Goal: Information Seeking & Learning: Find specific page/section

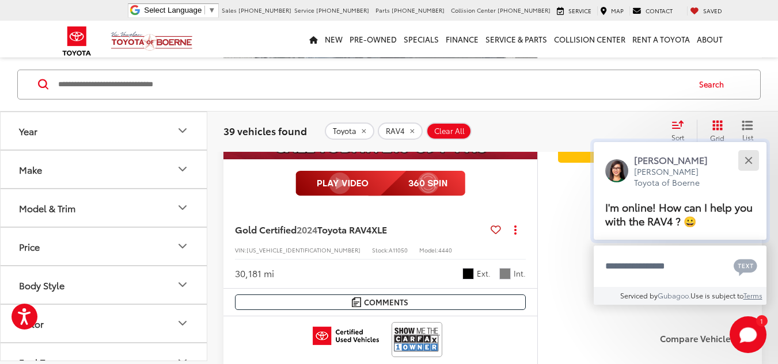
scroll to position [5455, 0]
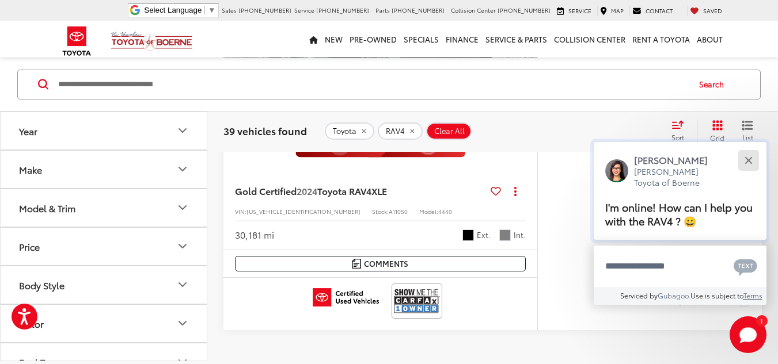
click at [748, 158] on button "Close" at bounding box center [748, 160] width 25 height 25
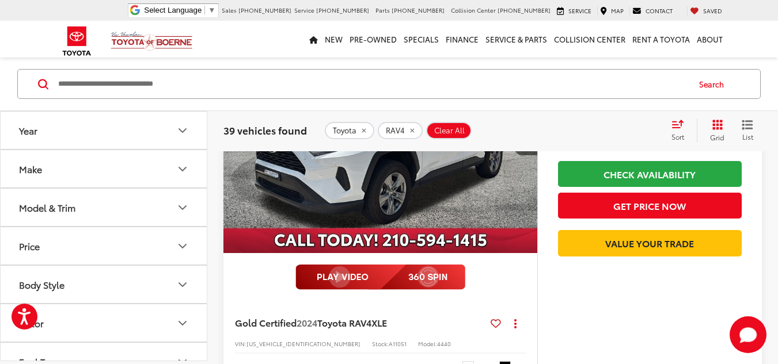
scroll to position [3555, 0]
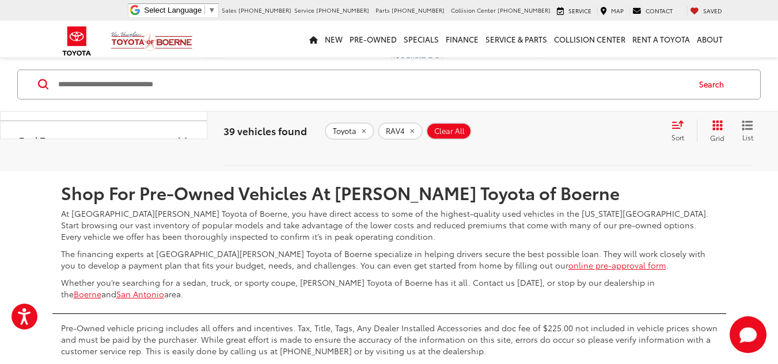
click at [564, 148] on link "2" at bounding box center [573, 137] width 18 height 21
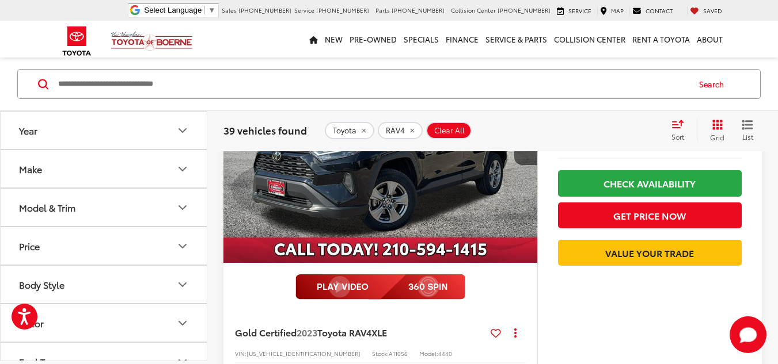
scroll to position [979, 0]
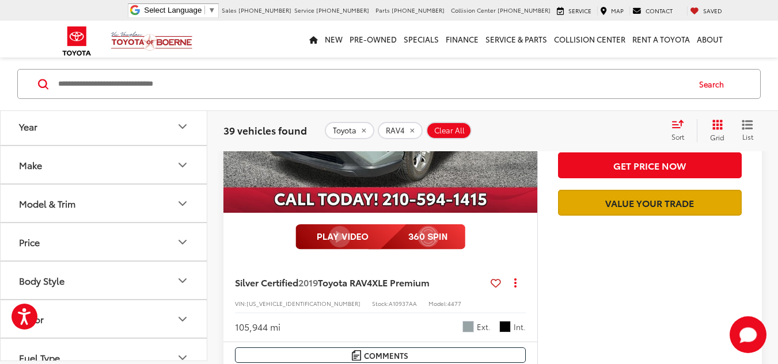
scroll to position [576, 0]
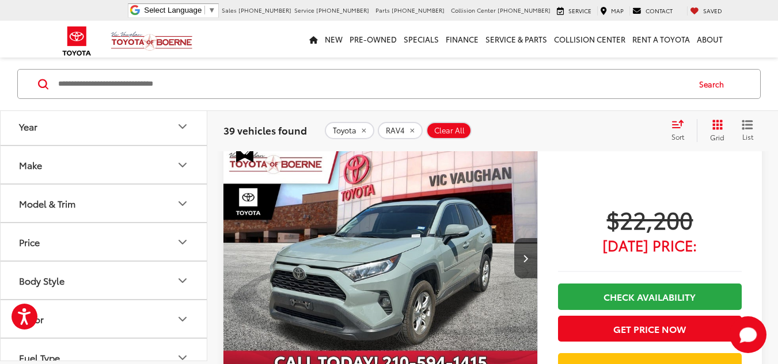
click at [259, 74] on input "Search by Make, Model, or Keyword" at bounding box center [372, 84] width 631 height 28
type input "*****"
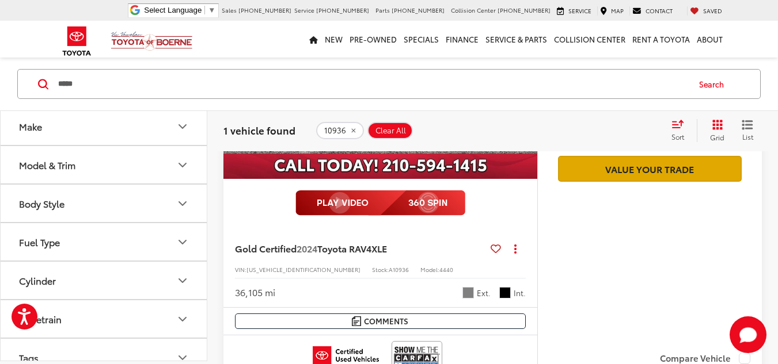
scroll to position [325, 0]
